Goal: Book appointment/travel/reservation

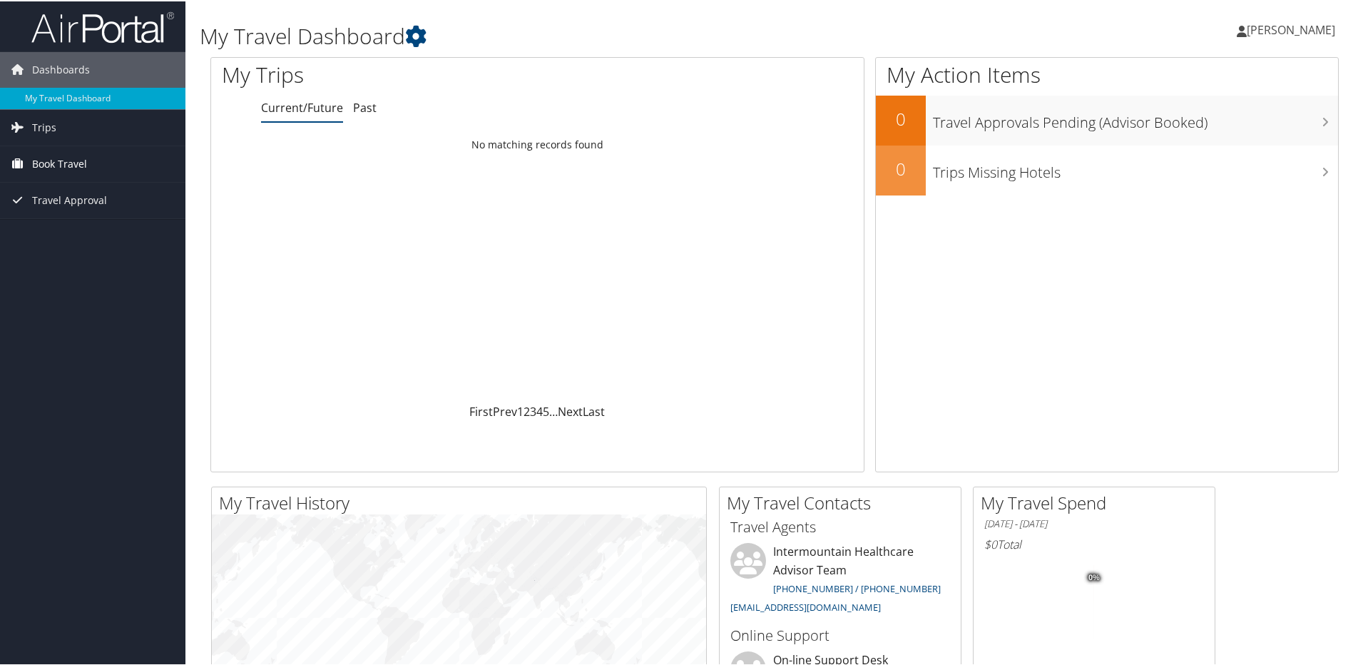
click at [59, 164] on span "Book Travel" at bounding box center [59, 163] width 55 height 36
click at [37, 124] on span "Trips" at bounding box center [44, 126] width 24 height 36
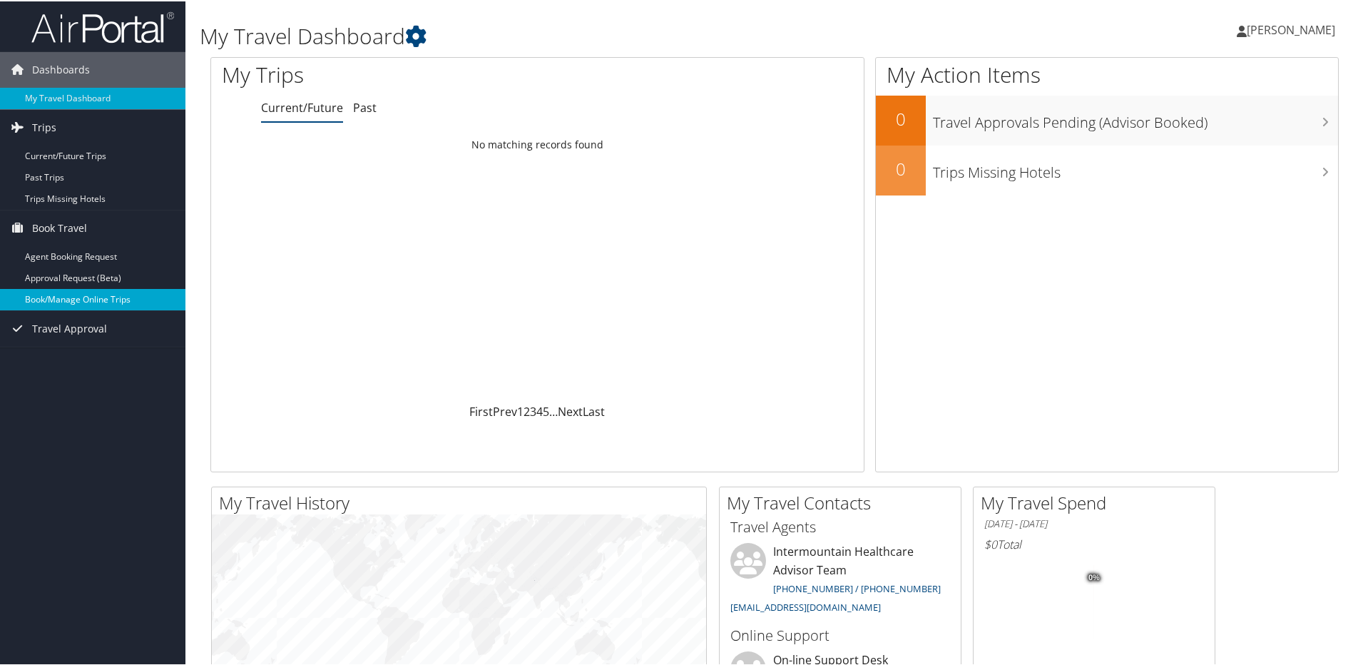
click at [85, 302] on link "Book/Manage Online Trips" at bounding box center [92, 297] width 185 height 21
